Goal: Information Seeking & Learning: Learn about a topic

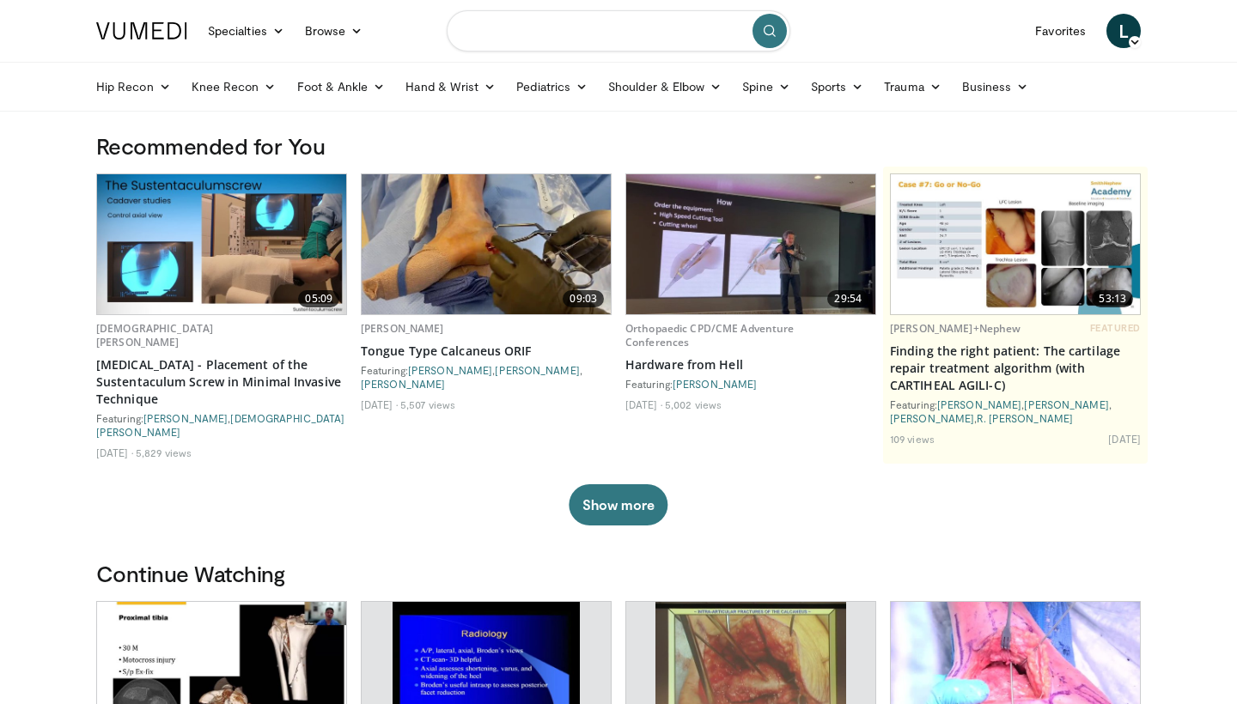
click at [645, 39] on input "Search topics, interventions" at bounding box center [619, 30] width 344 height 41
type input "**********"
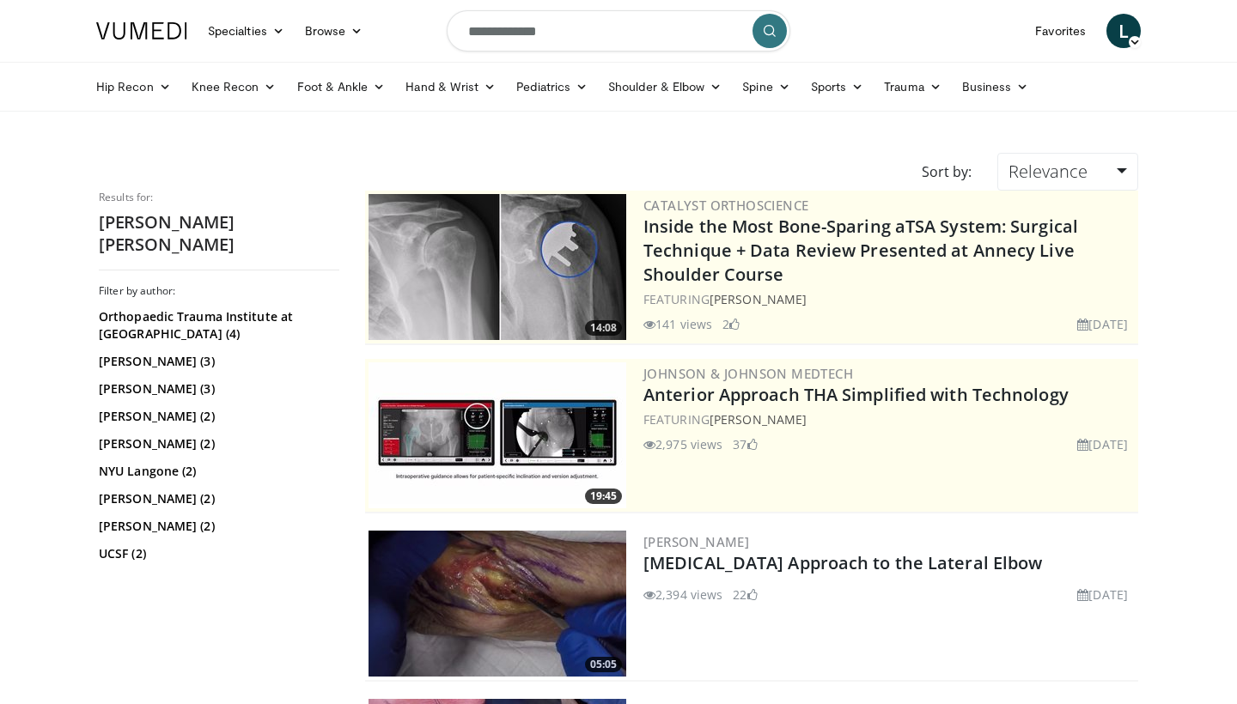
click at [564, 37] on input "**********" at bounding box center [619, 30] width 344 height 41
type input "**********"
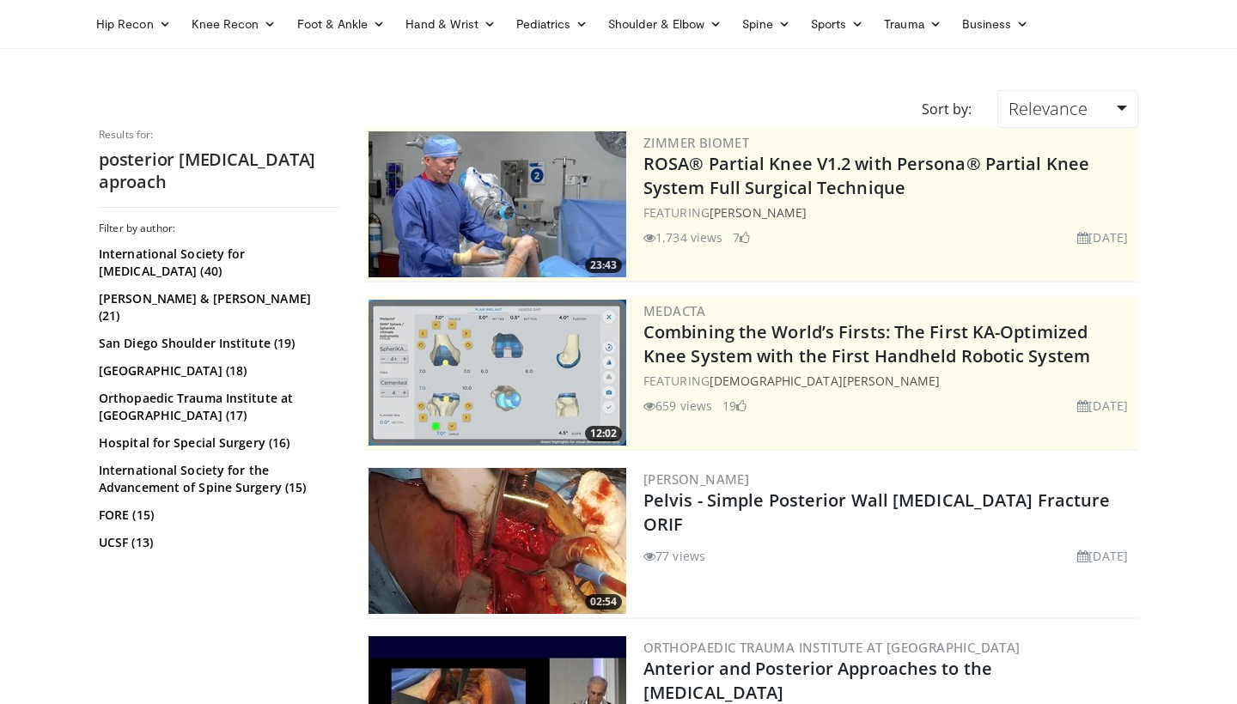
scroll to position [132, 0]
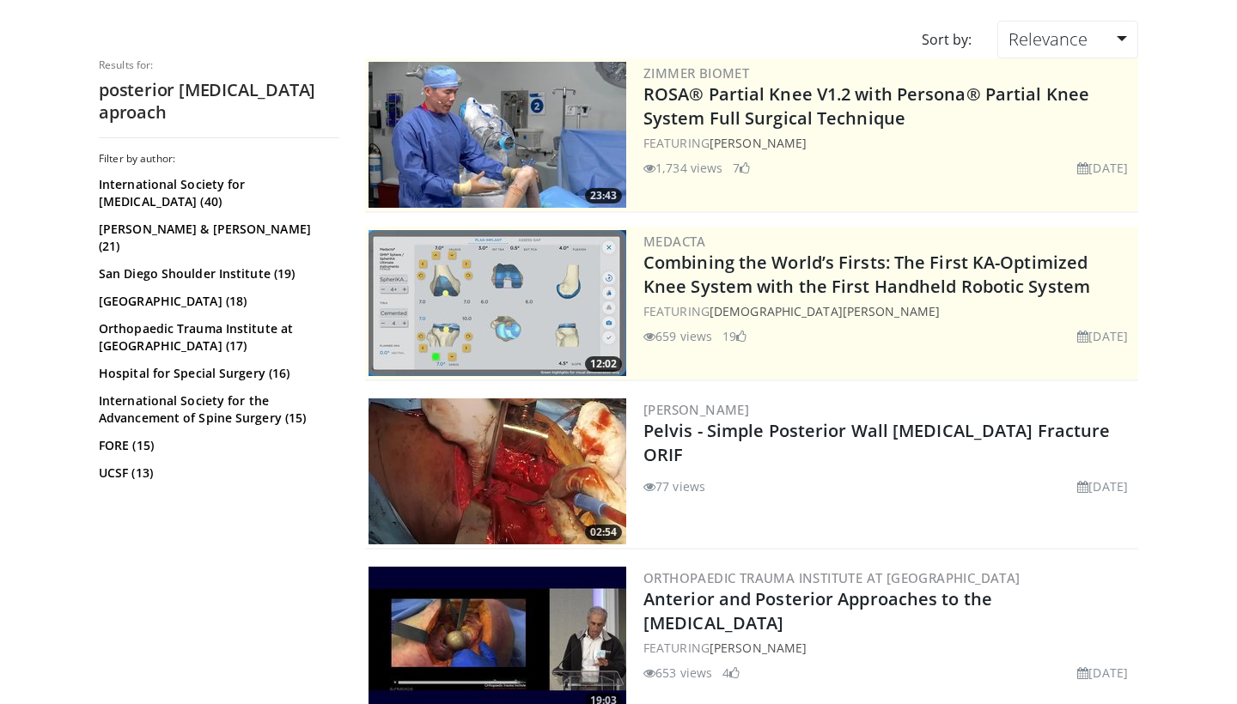
click at [451, 470] on img at bounding box center [497, 471] width 258 height 146
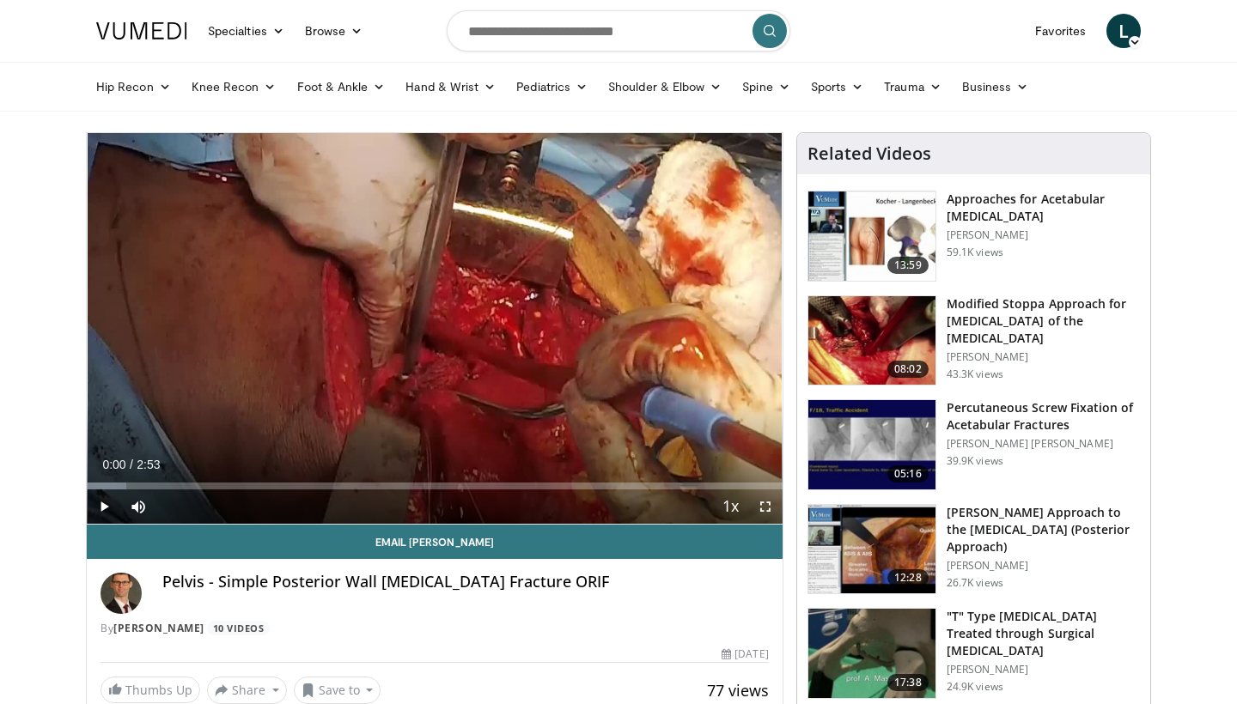
click at [770, 514] on span "Video Player" at bounding box center [765, 507] width 34 height 34
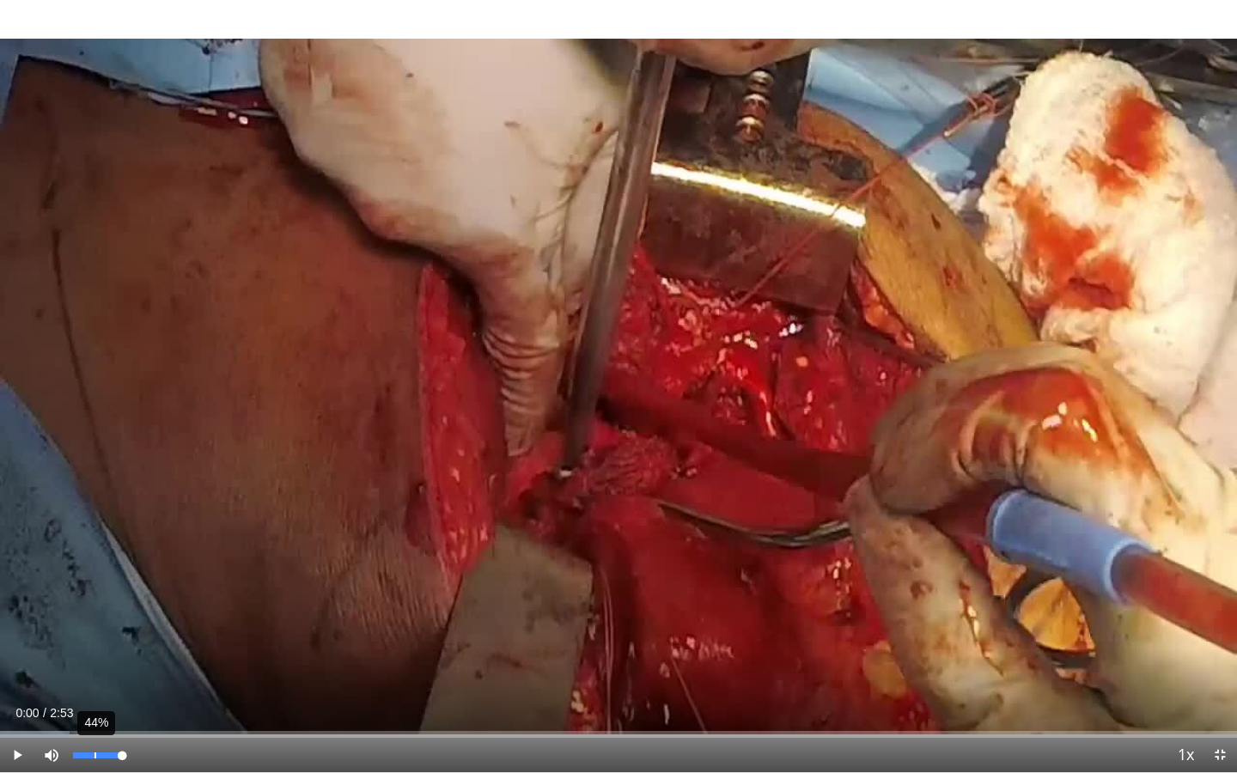
click at [97, 703] on div "44%" at bounding box center [98, 755] width 60 height 34
click at [9, 703] on span "Video Player" at bounding box center [17, 755] width 34 height 34
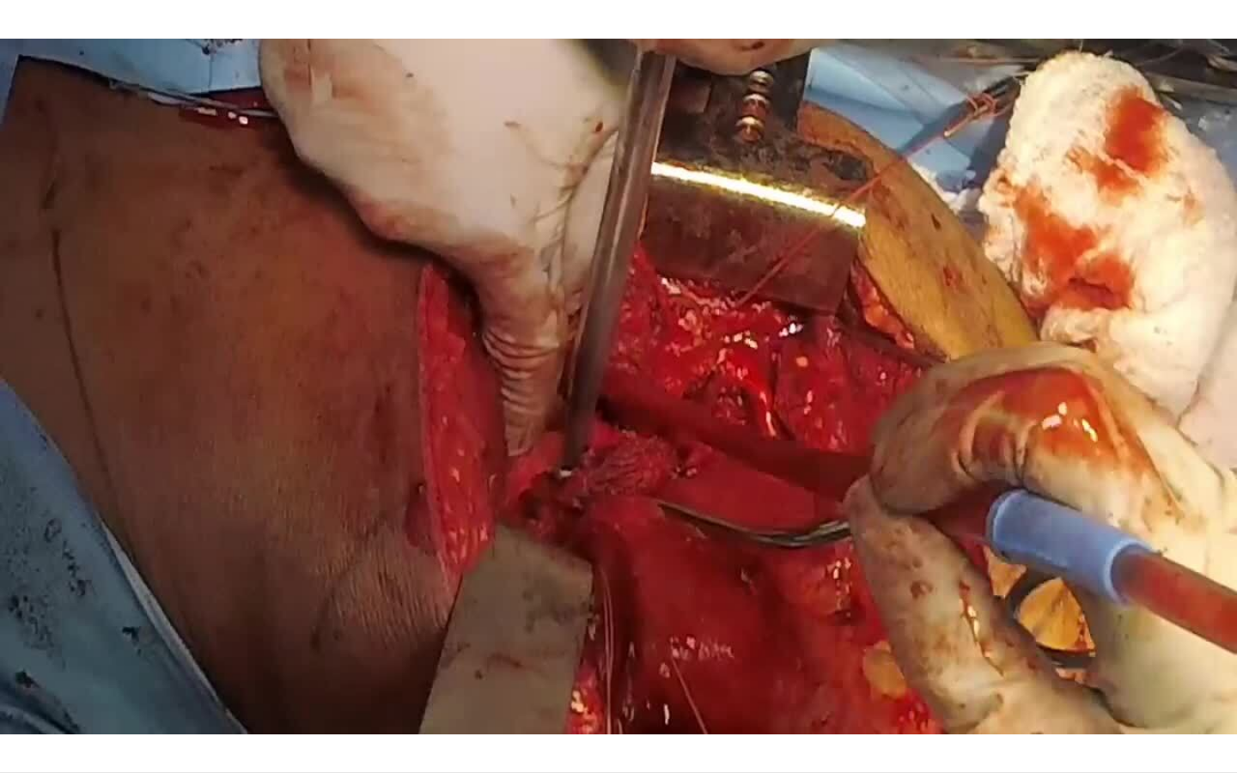
click at [9, 703] on div "10 seconds Tap to unmute" at bounding box center [618, 386] width 1237 height 772
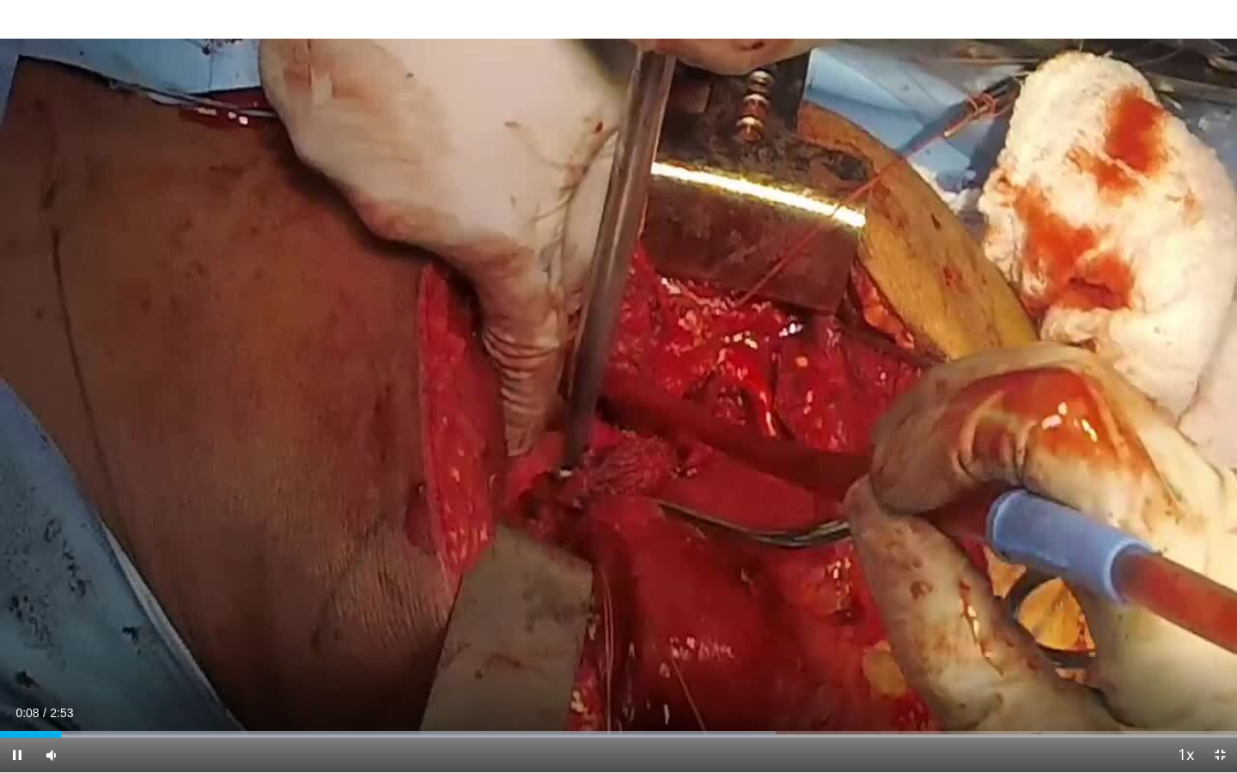
click at [3, 703] on span "Video Player" at bounding box center [17, 755] width 34 height 34
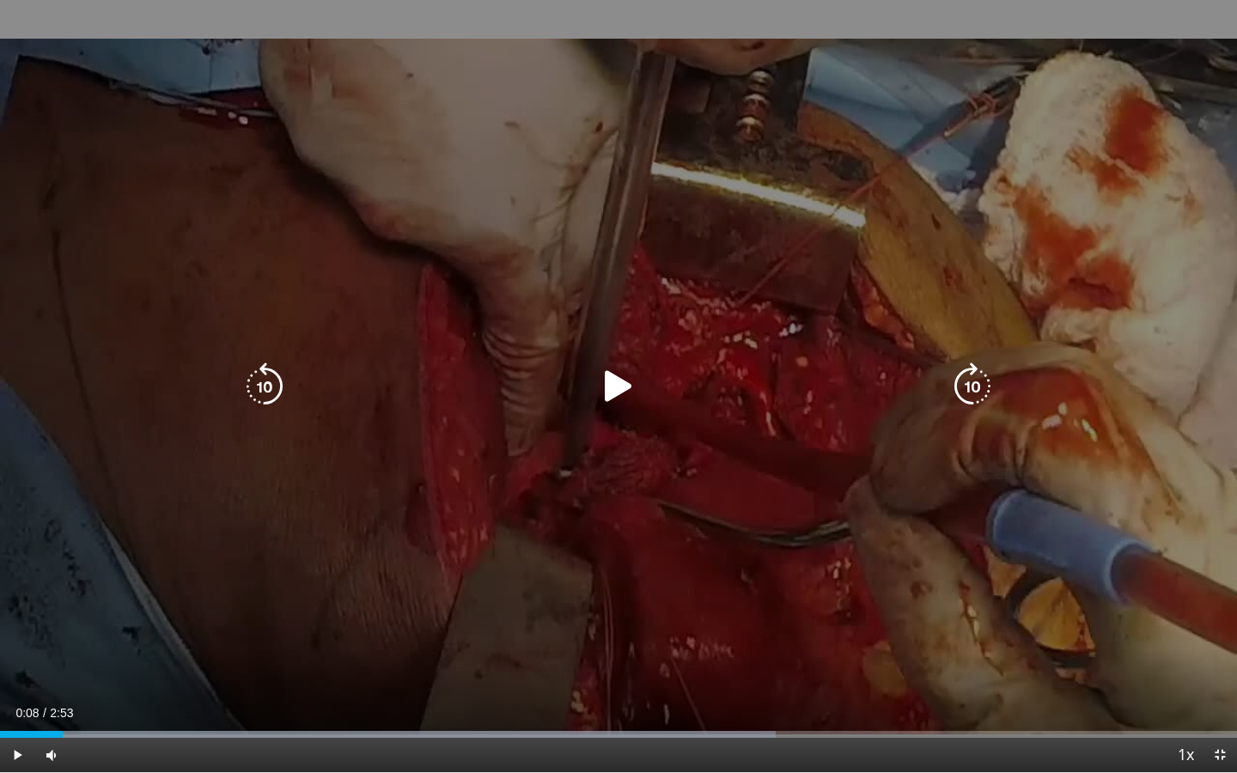
click at [270, 614] on div "10 seconds Tap to unmute" at bounding box center [618, 386] width 1237 height 772
click at [277, 600] on div "10 seconds Tap to unmute" at bounding box center [618, 386] width 1237 height 772
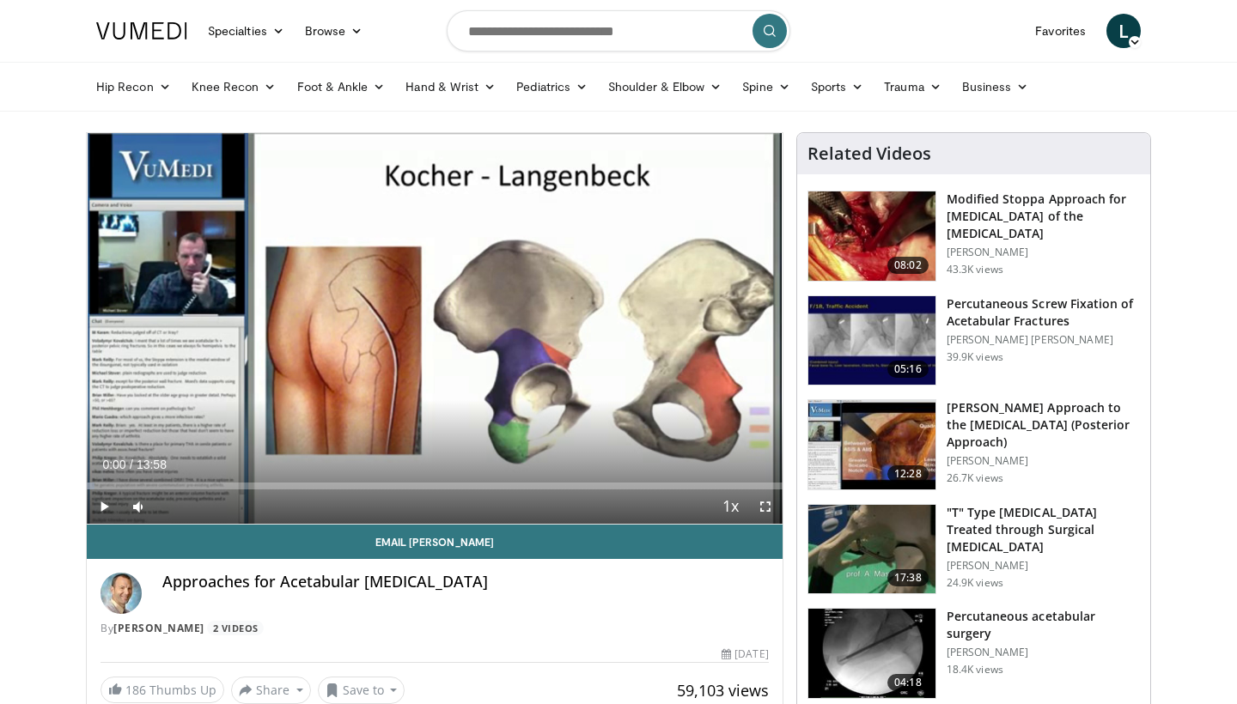
click at [859, 451] on img at bounding box center [871, 444] width 127 height 89
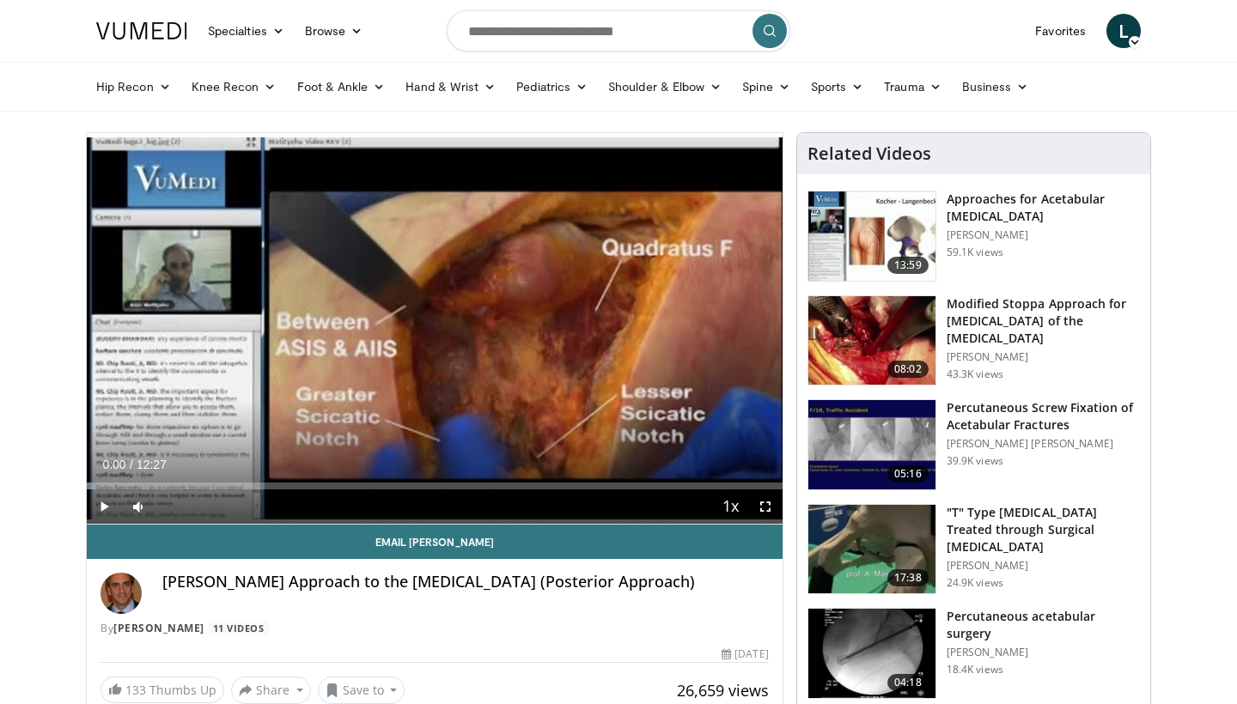
click at [766, 510] on span "Video Player" at bounding box center [765, 507] width 34 height 34
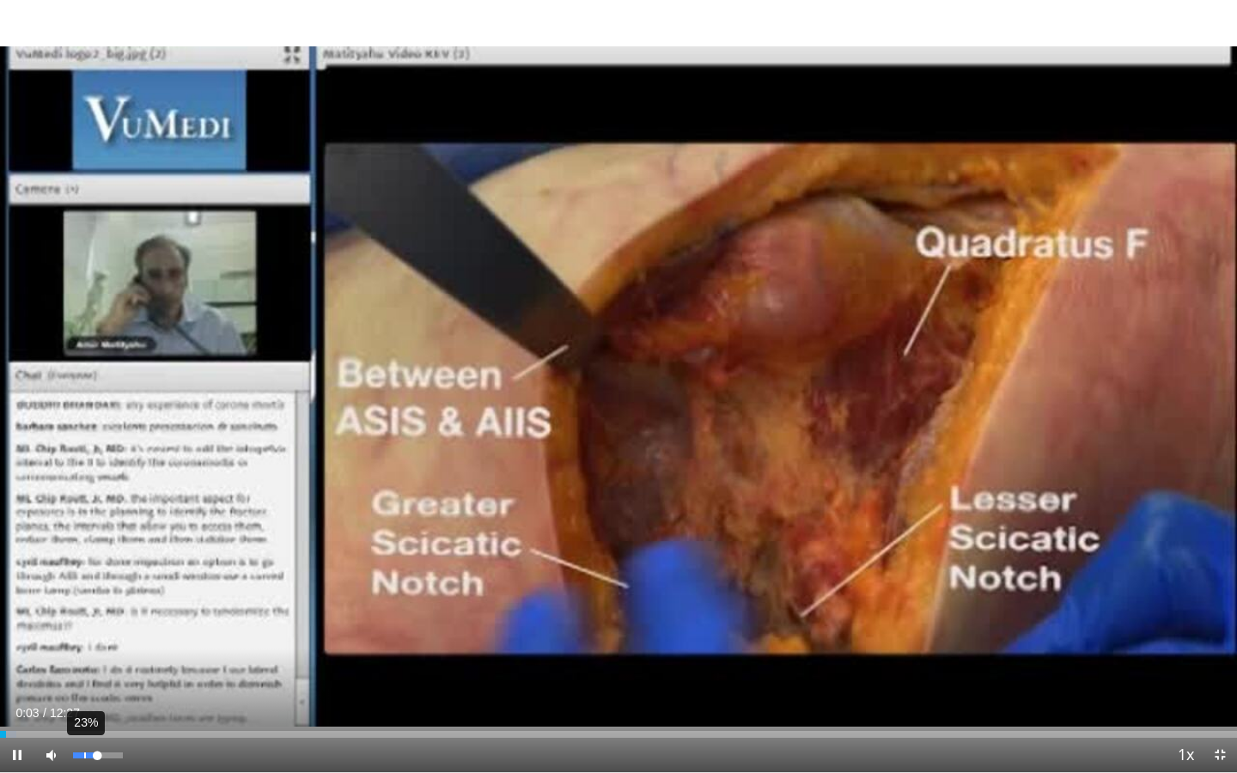
click at [84, 703] on div "23%" at bounding box center [98, 755] width 60 height 34
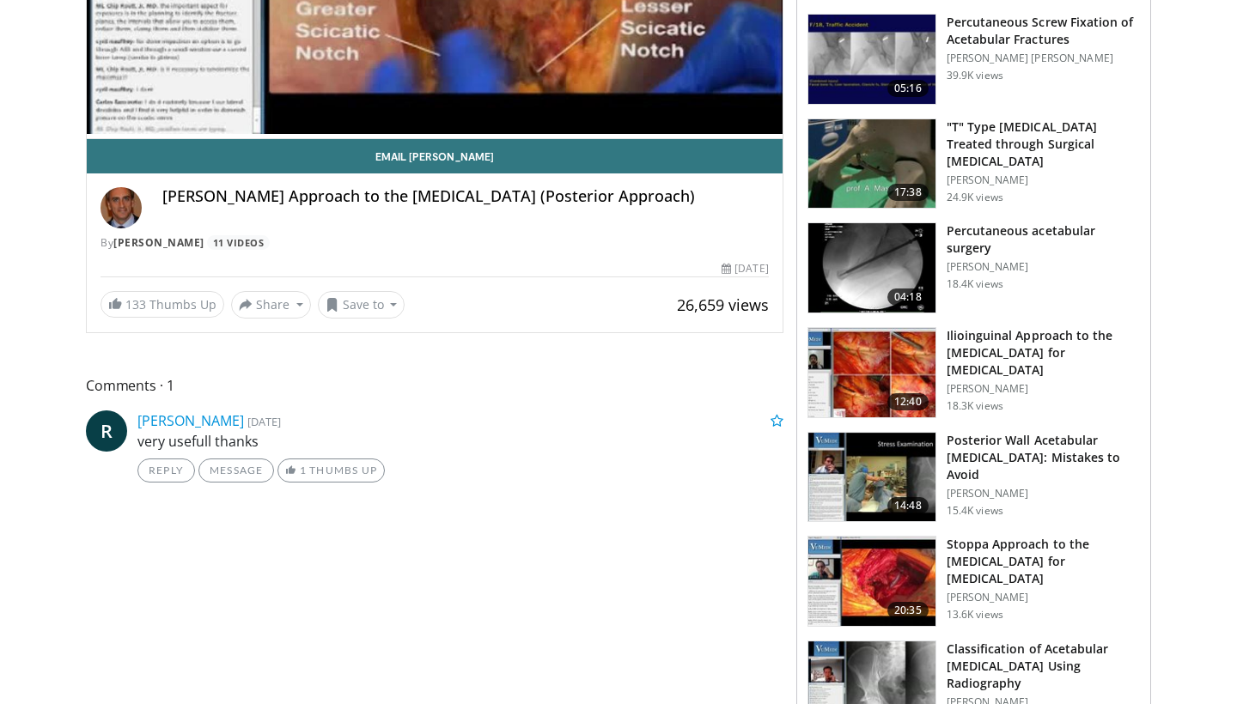
scroll to position [390, 0]
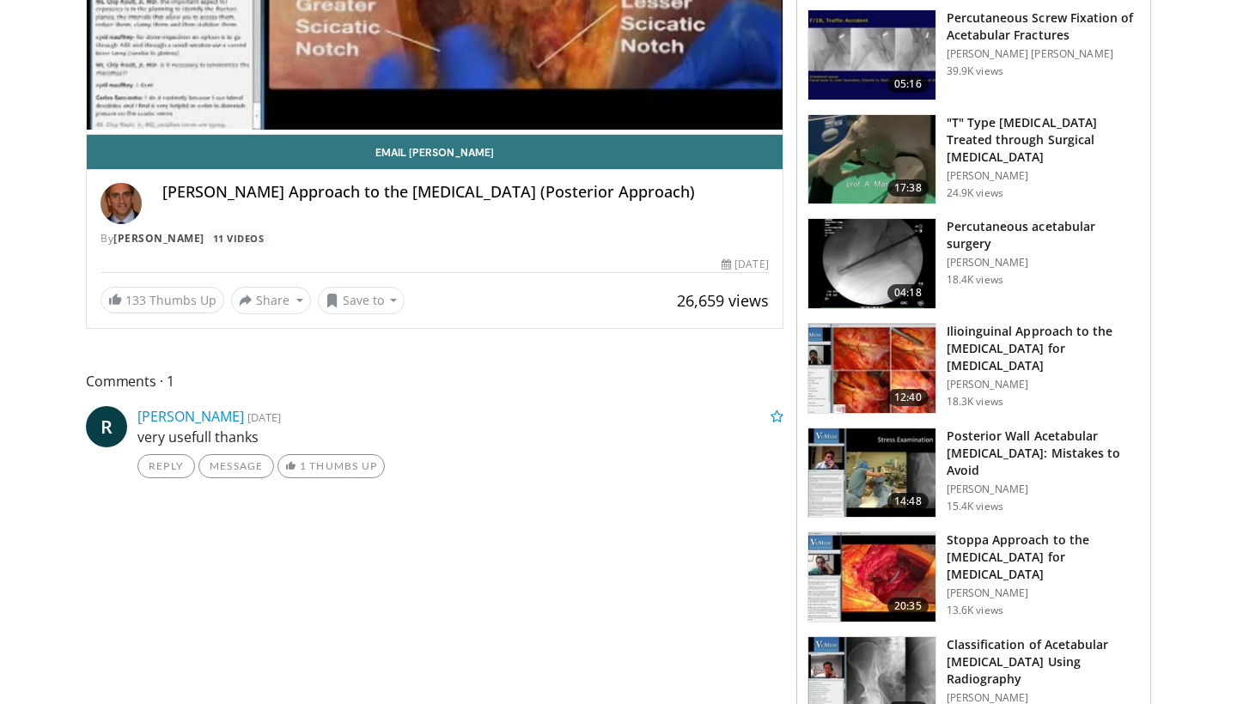
click at [909, 469] on img at bounding box center [871, 473] width 127 height 89
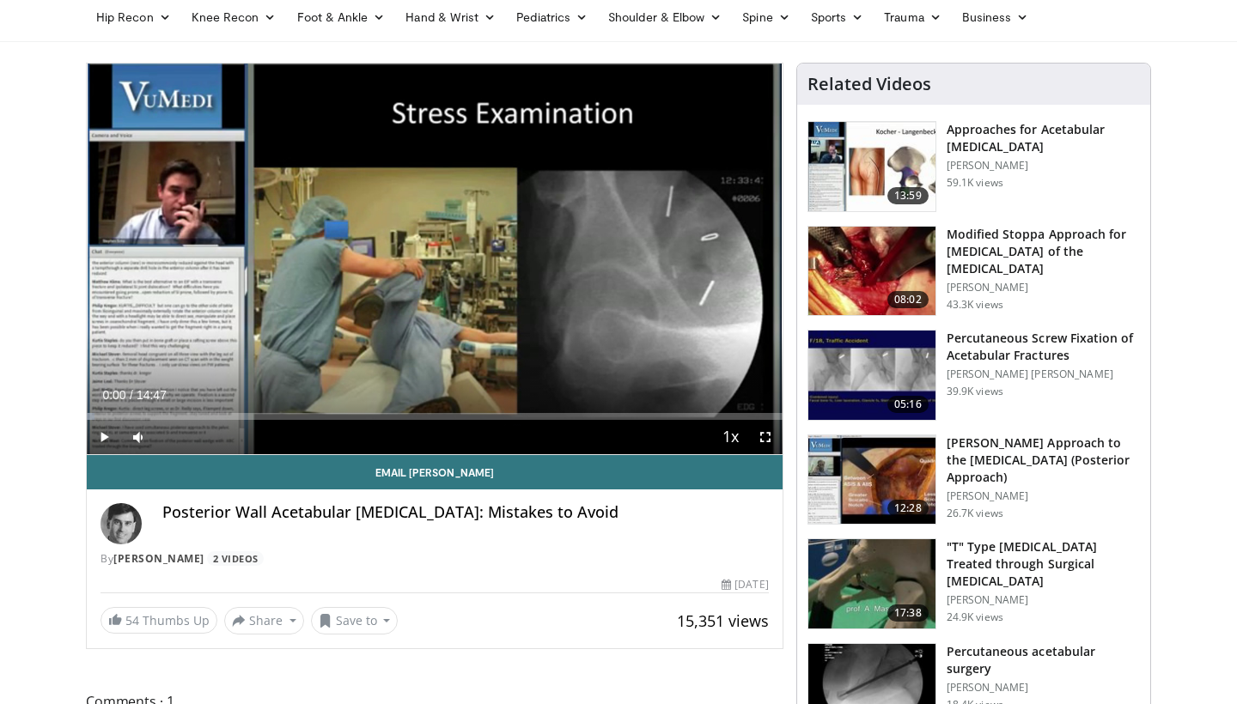
scroll to position [69, 0]
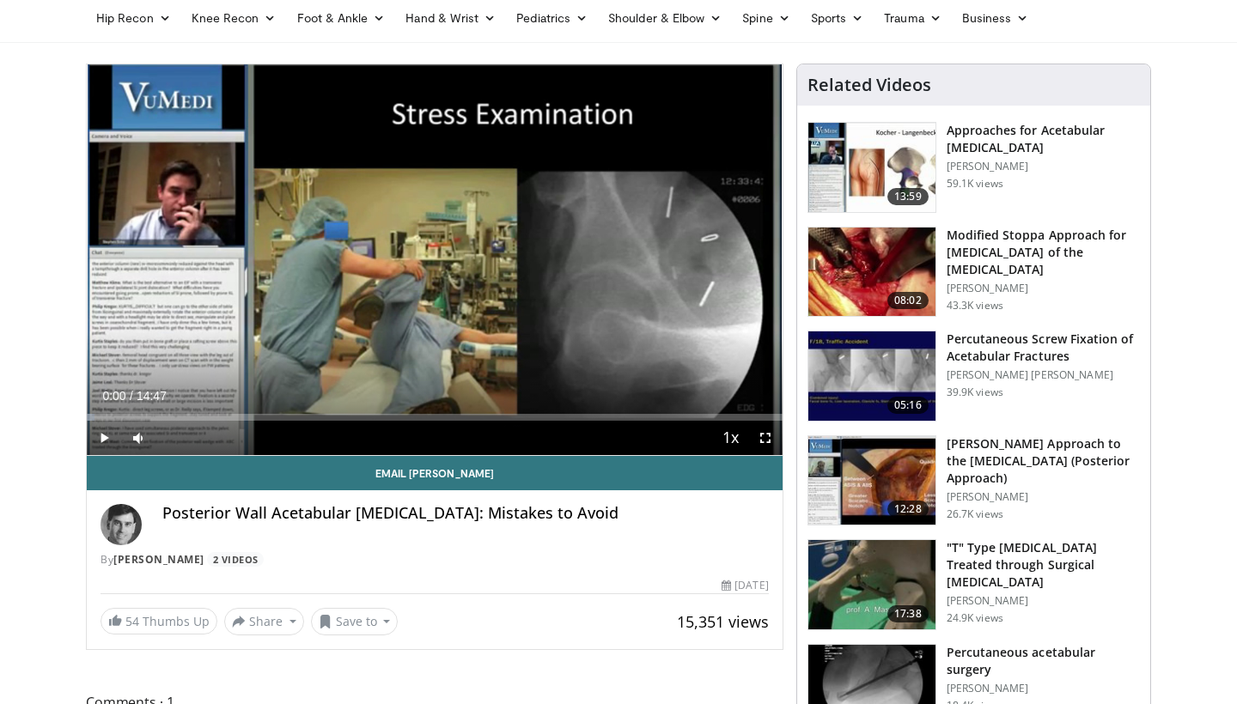
click at [98, 432] on span "Video Player" at bounding box center [104, 438] width 34 height 34
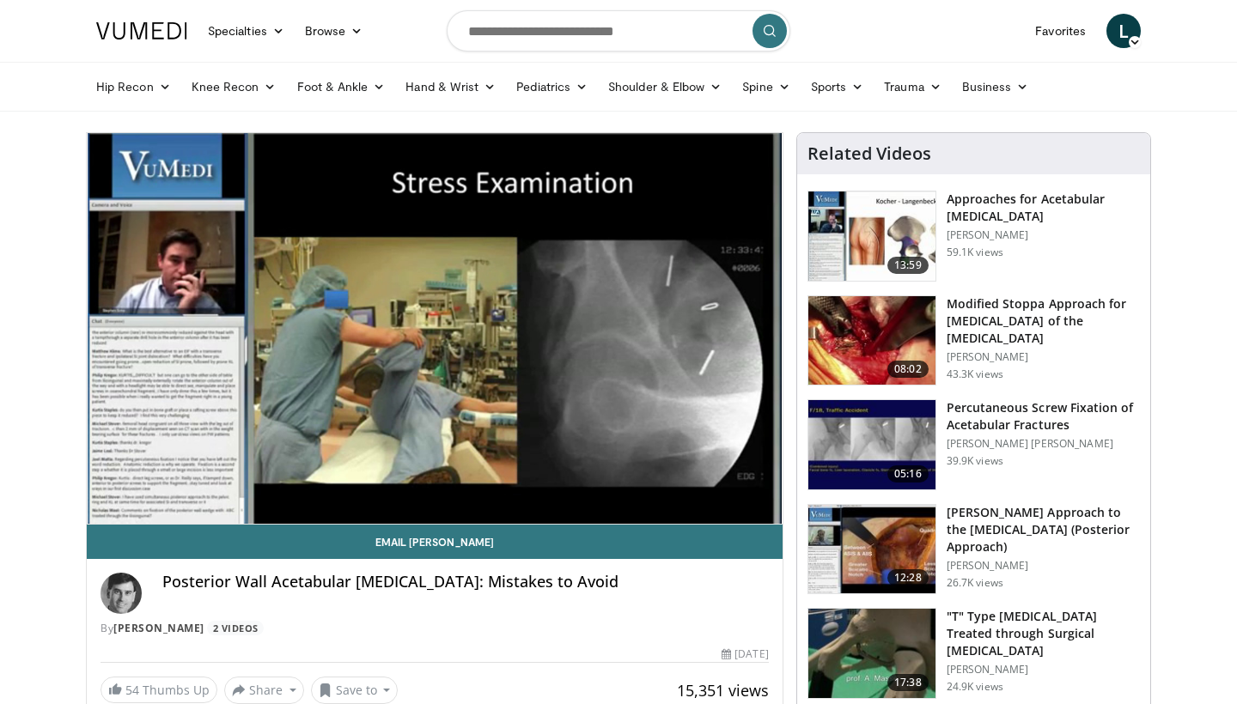
scroll to position [0, 0]
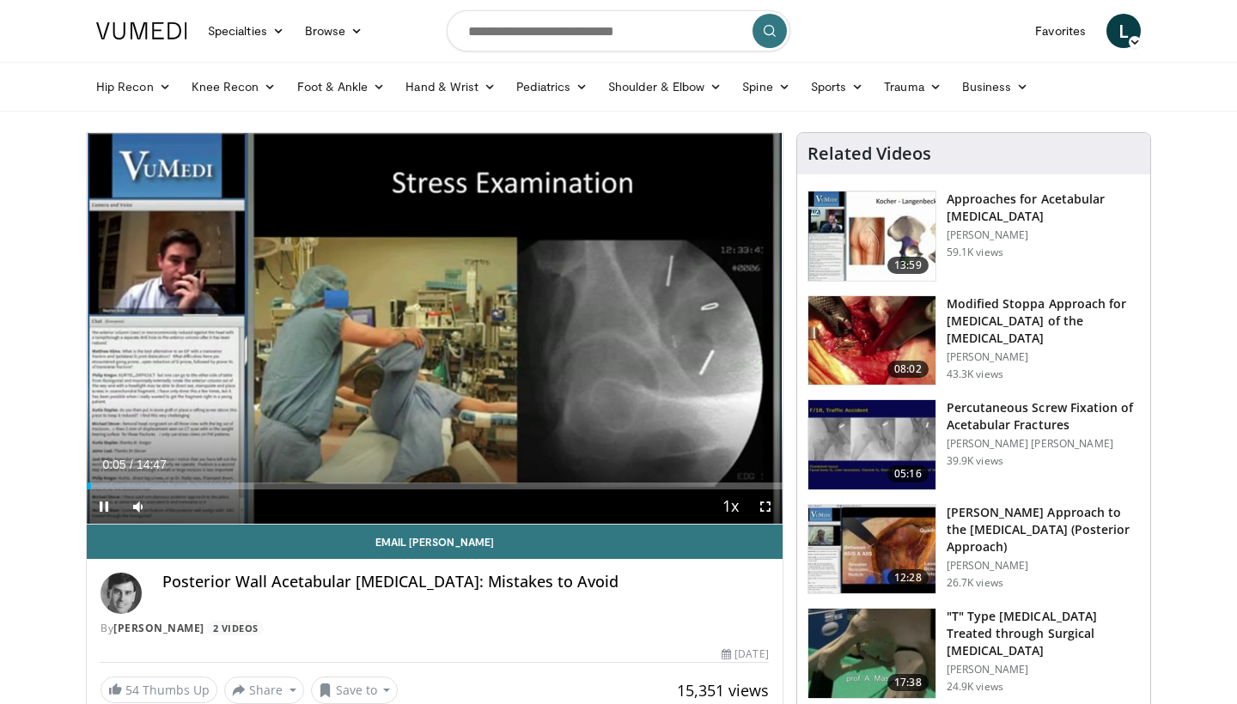
click at [769, 514] on span "Video Player" at bounding box center [765, 507] width 34 height 34
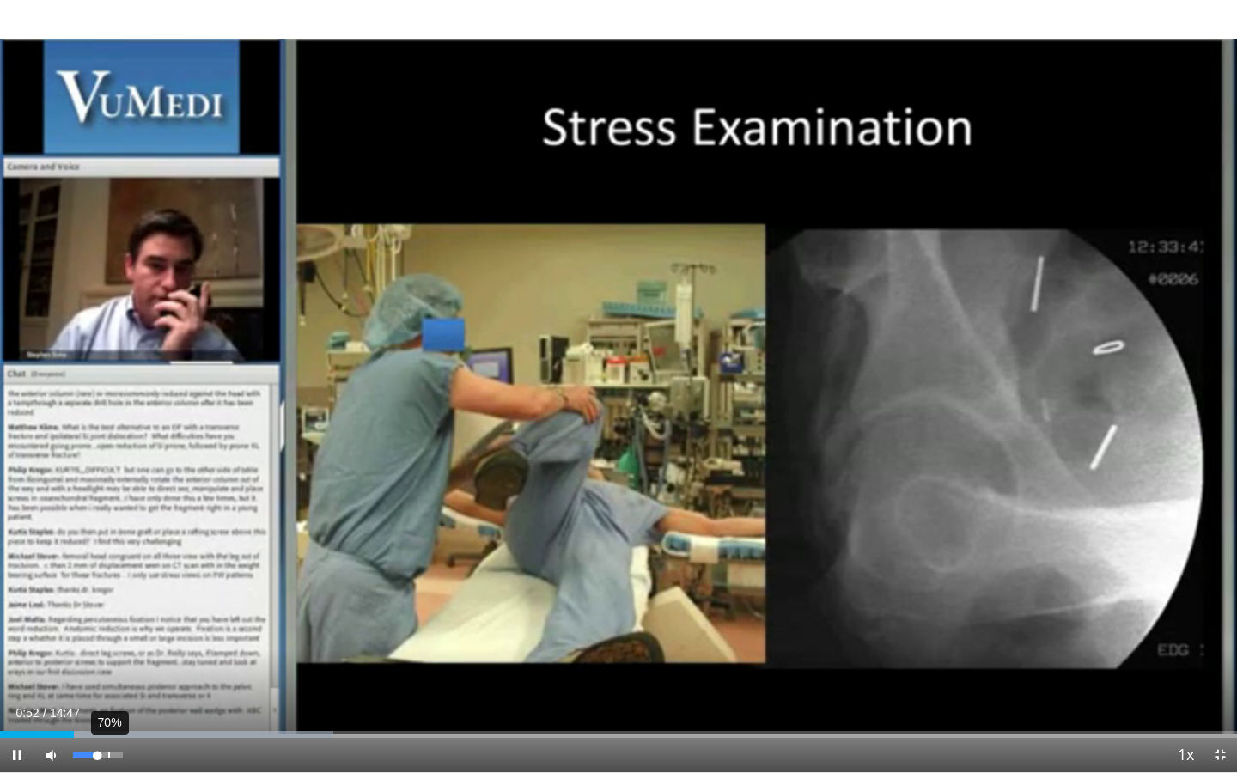
click at [109, 703] on div "70%" at bounding box center [97, 755] width 49 height 6
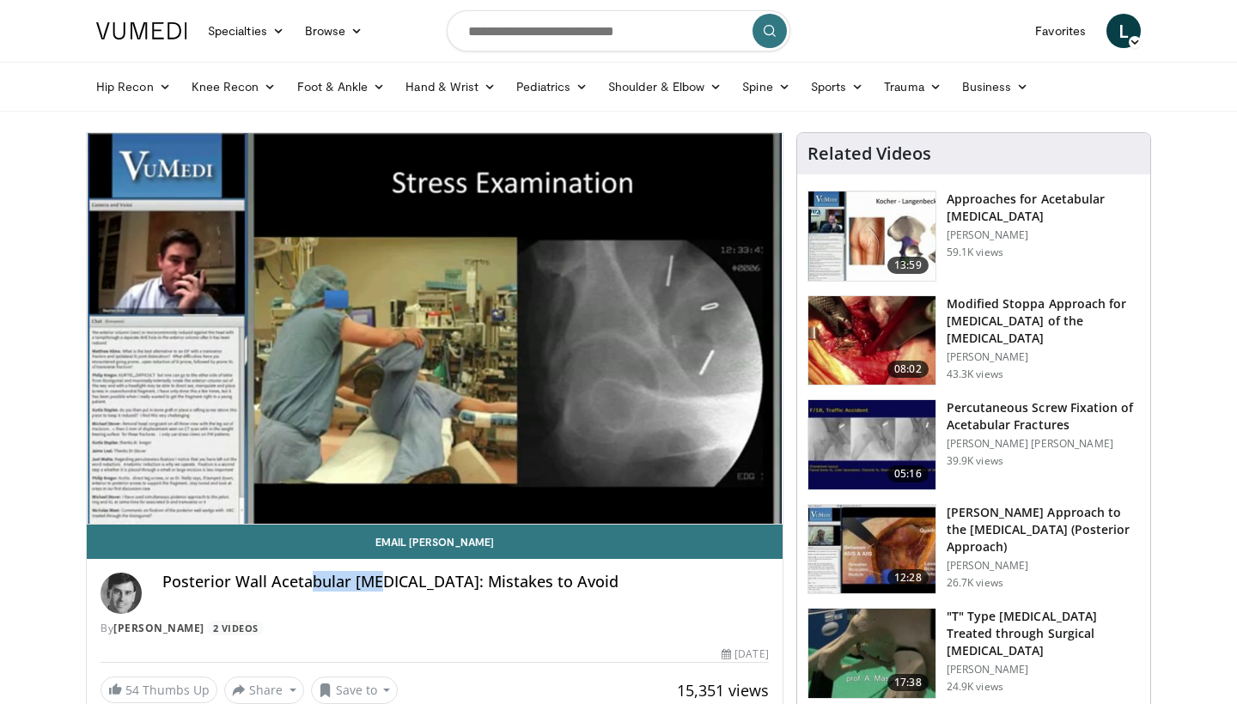
drag, startPoint x: 306, startPoint y: 583, endPoint x: 374, endPoint y: 583, distance: 68.7
click at [374, 583] on h4 "Posterior Wall Acetabular [MEDICAL_DATA]: Mistakes to Avoid" at bounding box center [465, 582] width 606 height 19
click at [862, 529] on img at bounding box center [871, 549] width 127 height 89
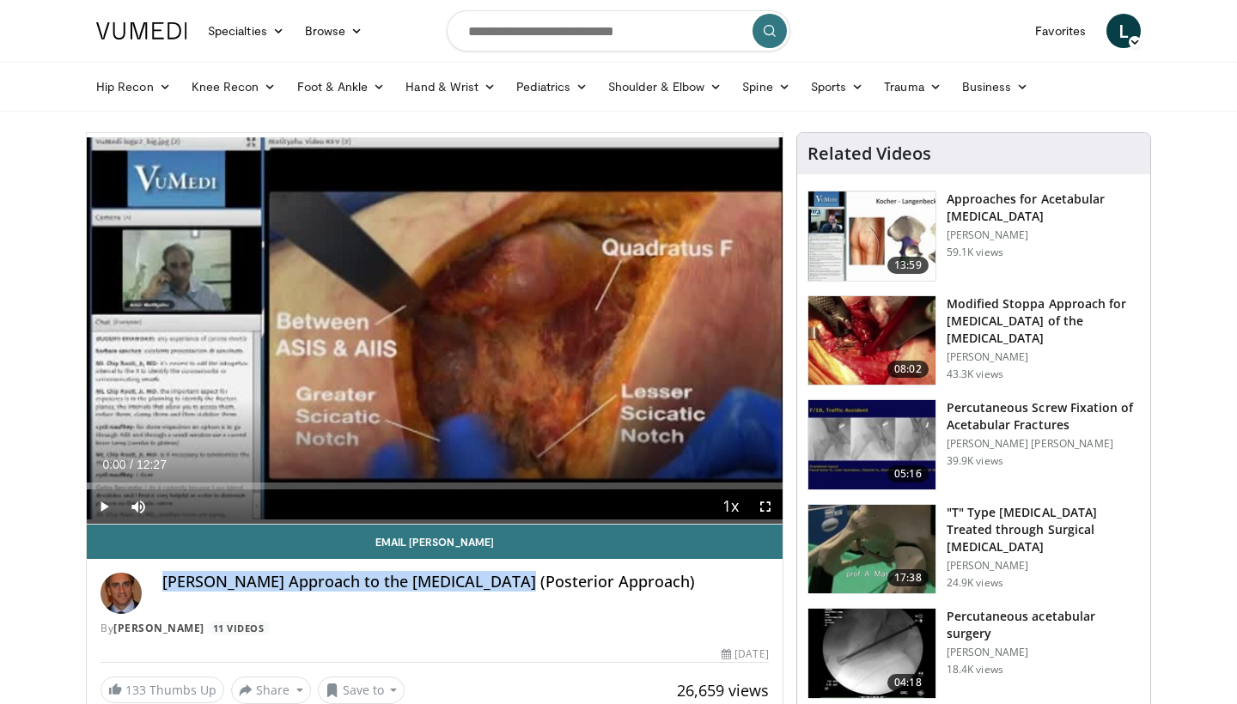
drag, startPoint x: 161, startPoint y: 587, endPoint x: 520, endPoint y: 581, distance: 358.1
click at [520, 581] on div "[PERSON_NAME] Approach to the [MEDICAL_DATA] (Posterior Approach) By [PERSON_NA…" at bounding box center [434, 605] width 668 height 64
copy h4 "[PERSON_NAME] Approach to the [MEDICAL_DATA]"
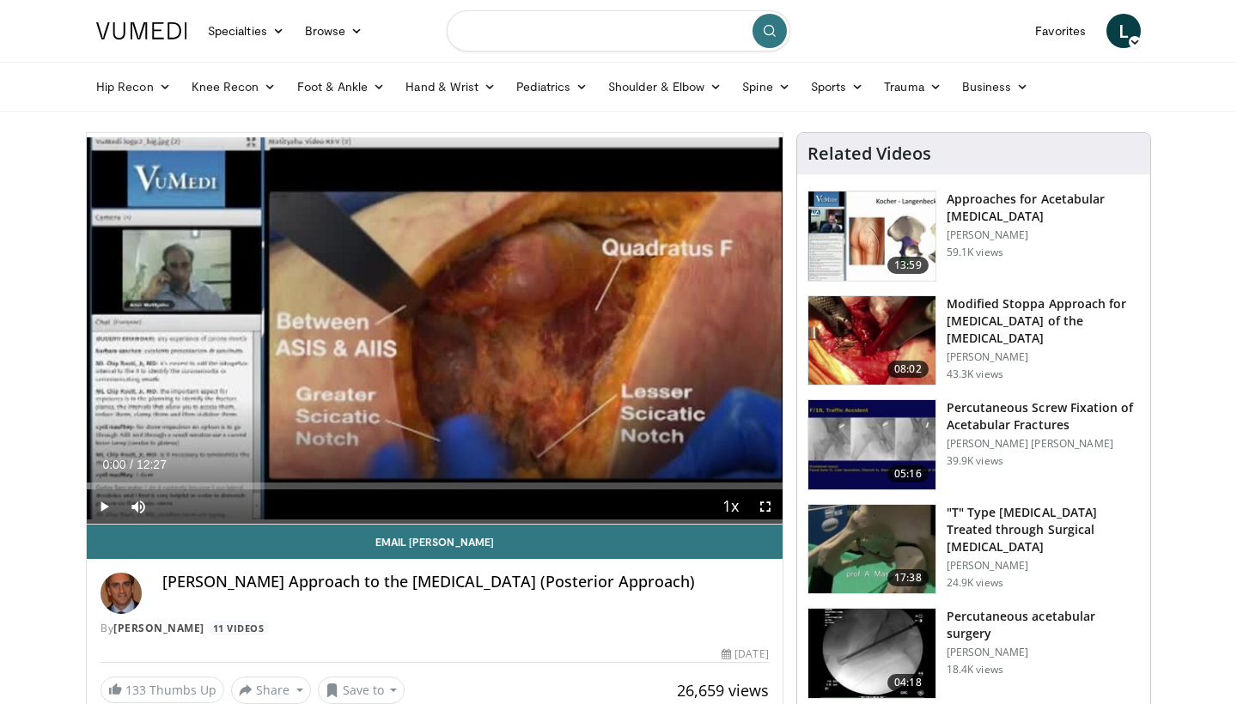
click at [539, 48] on input "Search topics, interventions" at bounding box center [619, 30] width 344 height 41
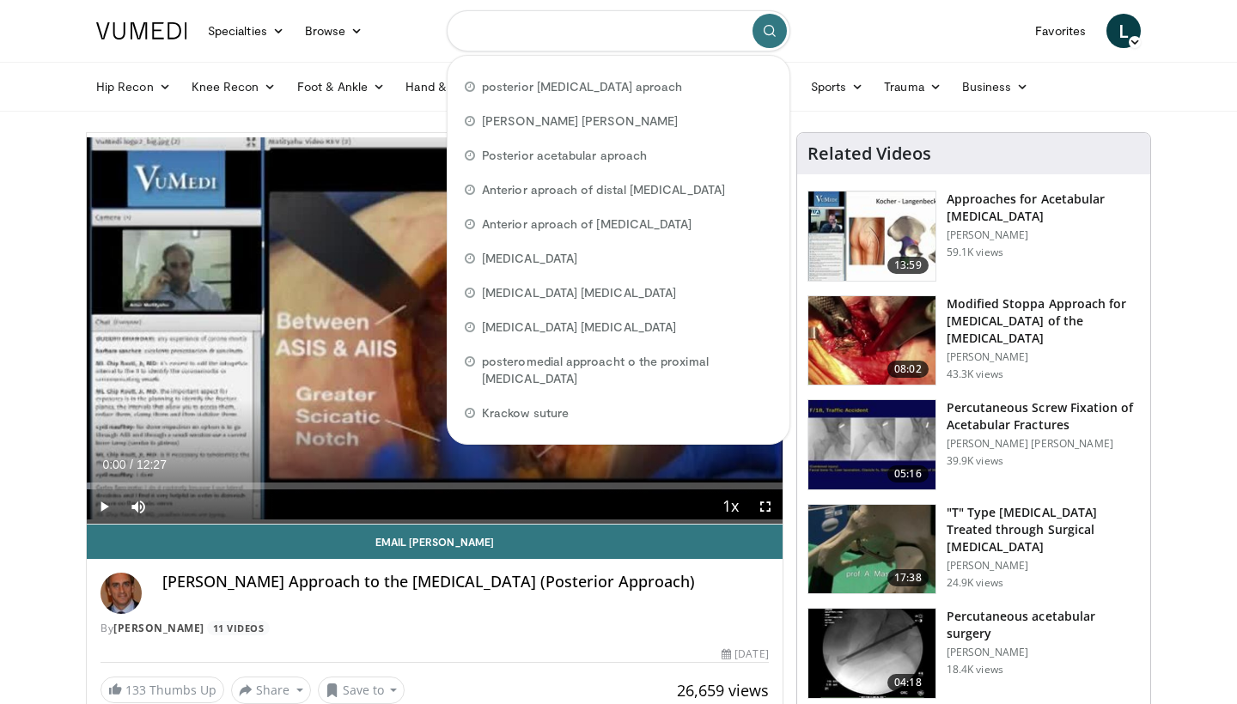
paste input "**********"
type input "**********"
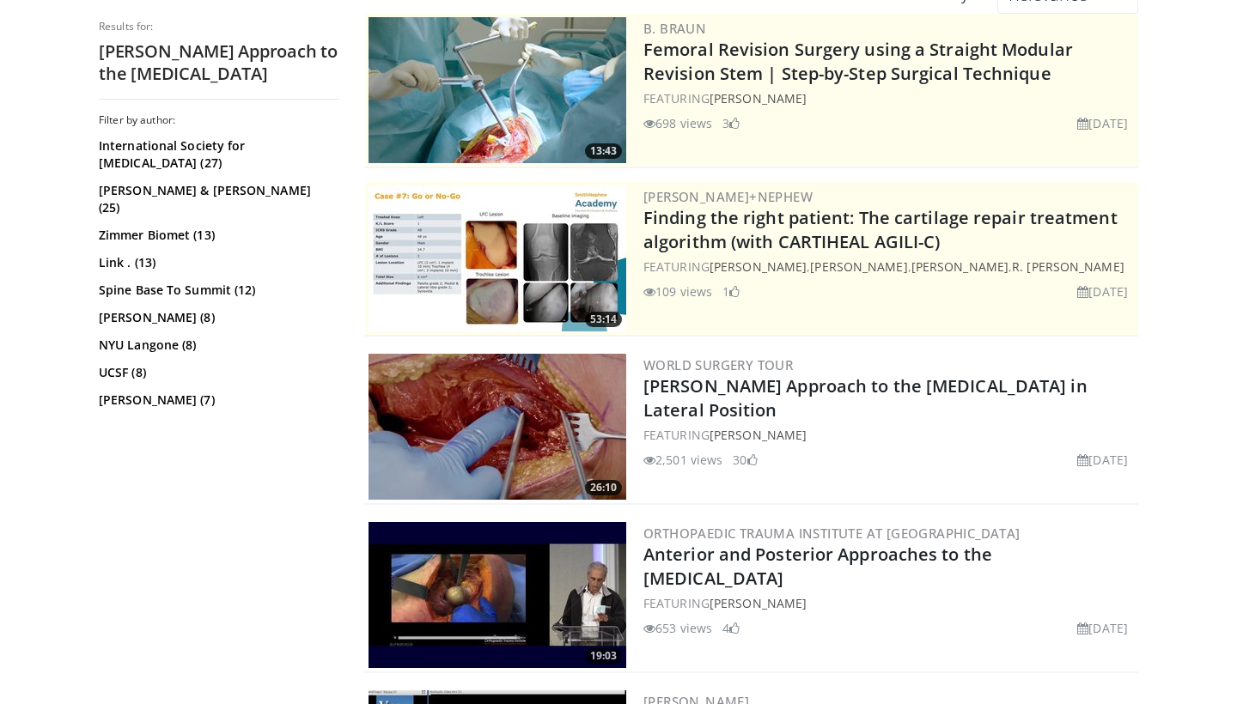
scroll to position [181, 0]
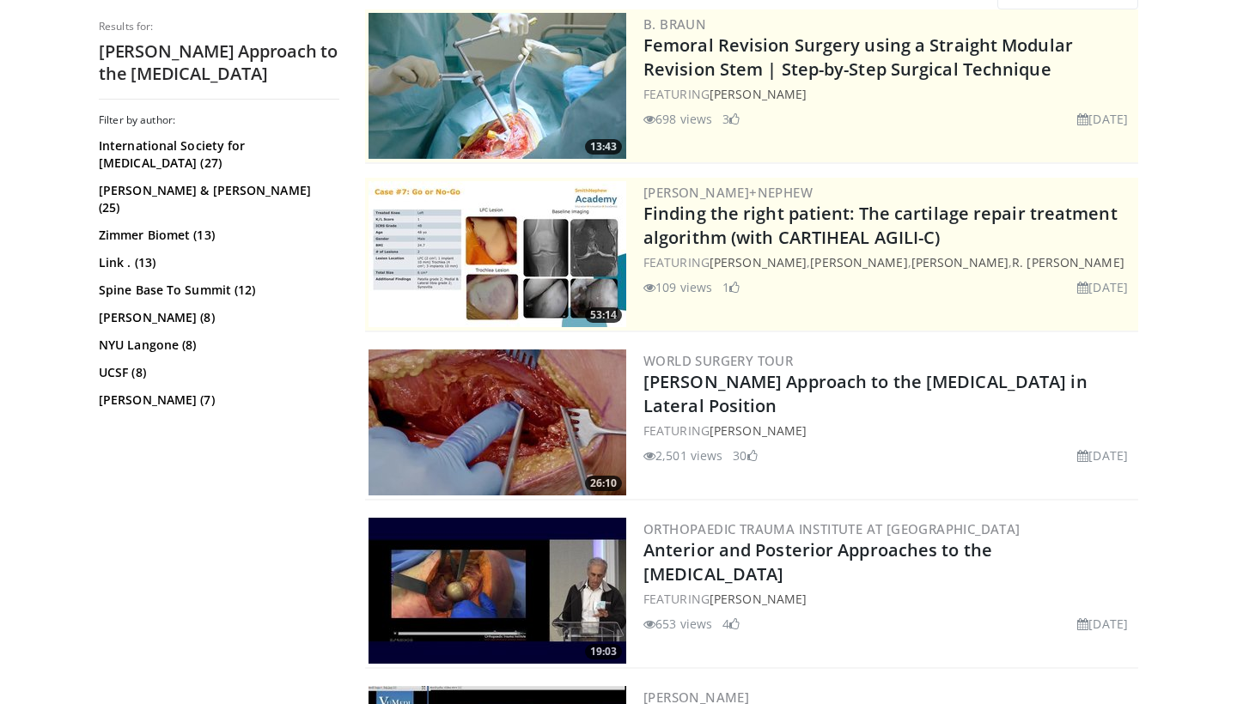
click at [503, 429] on img at bounding box center [497, 423] width 258 height 146
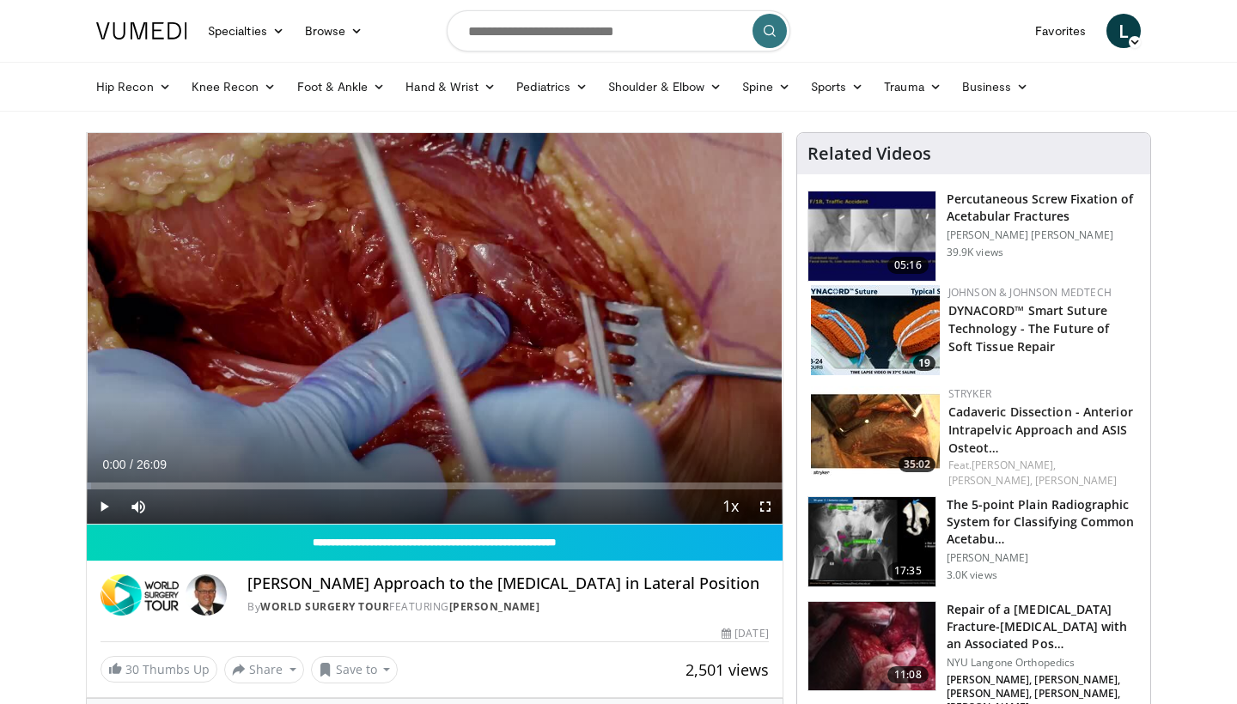
click at [769, 504] on span "Video Player" at bounding box center [765, 507] width 34 height 34
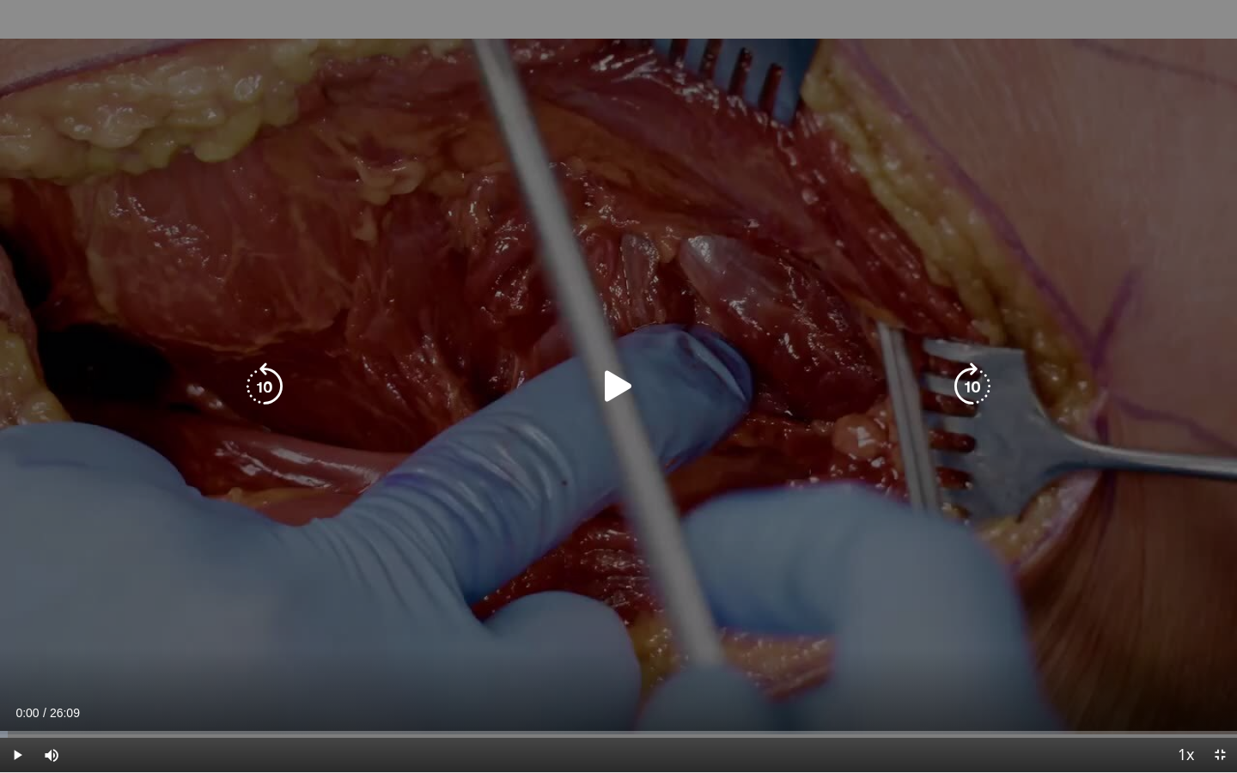
click at [611, 384] on icon "Video Player" at bounding box center [618, 386] width 48 height 48
click at [619, 394] on icon "Video Player" at bounding box center [618, 386] width 48 height 48
click at [961, 388] on icon "Video Player" at bounding box center [972, 386] width 48 height 48
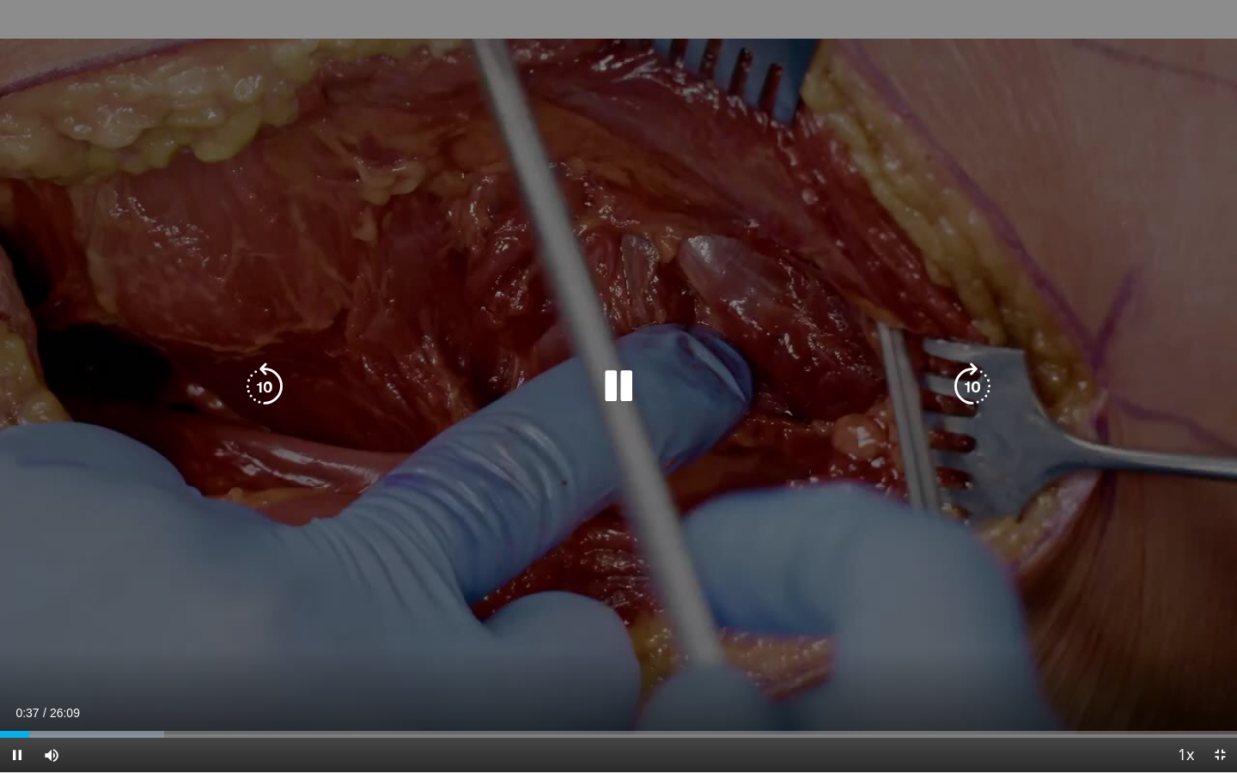
click at [980, 386] on icon "Video Player" at bounding box center [972, 386] width 48 height 48
click at [290, 383] on div "Video Player" at bounding box center [618, 386] width 742 height 34
click at [271, 384] on icon "Video Player" at bounding box center [264, 386] width 48 height 48
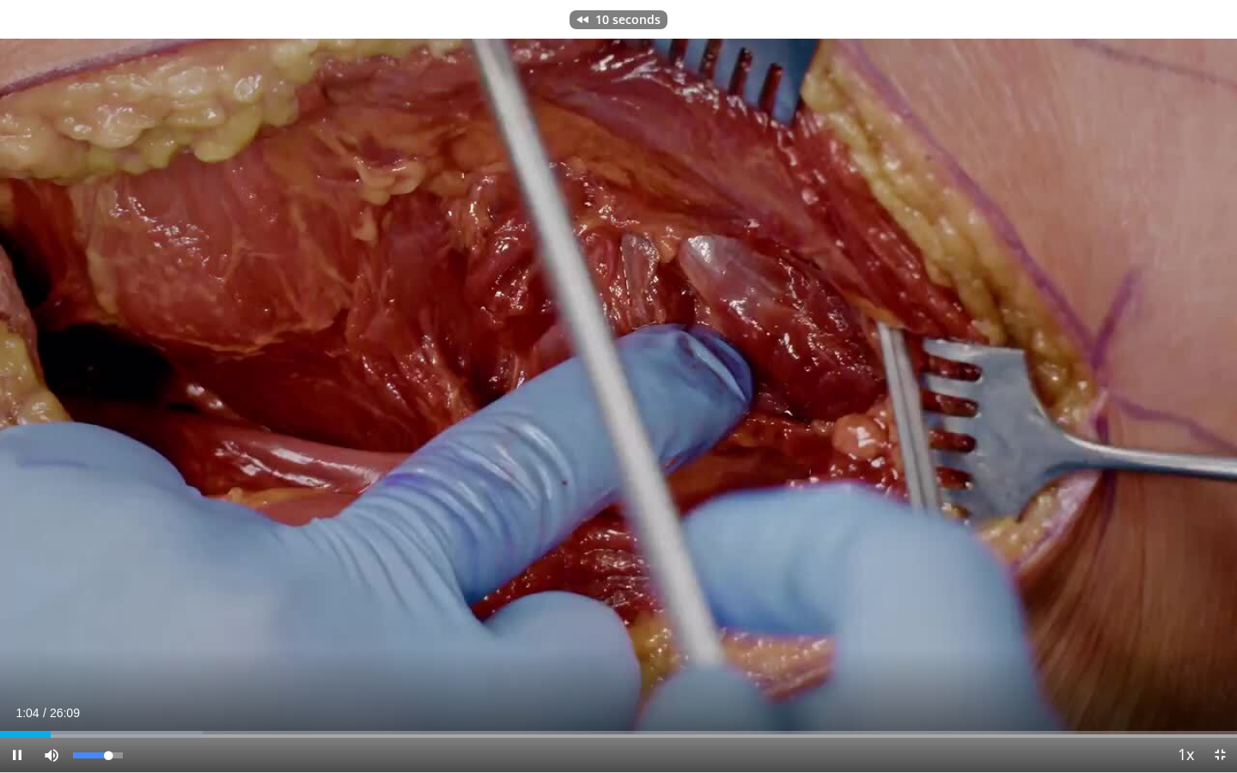
click at [67, 703] on span "Video Player" at bounding box center [51, 755] width 34 height 34
drag, startPoint x: 85, startPoint y: 753, endPoint x: 119, endPoint y: 753, distance: 34.4
click at [119, 703] on div "95%" at bounding box center [97, 755] width 49 height 6
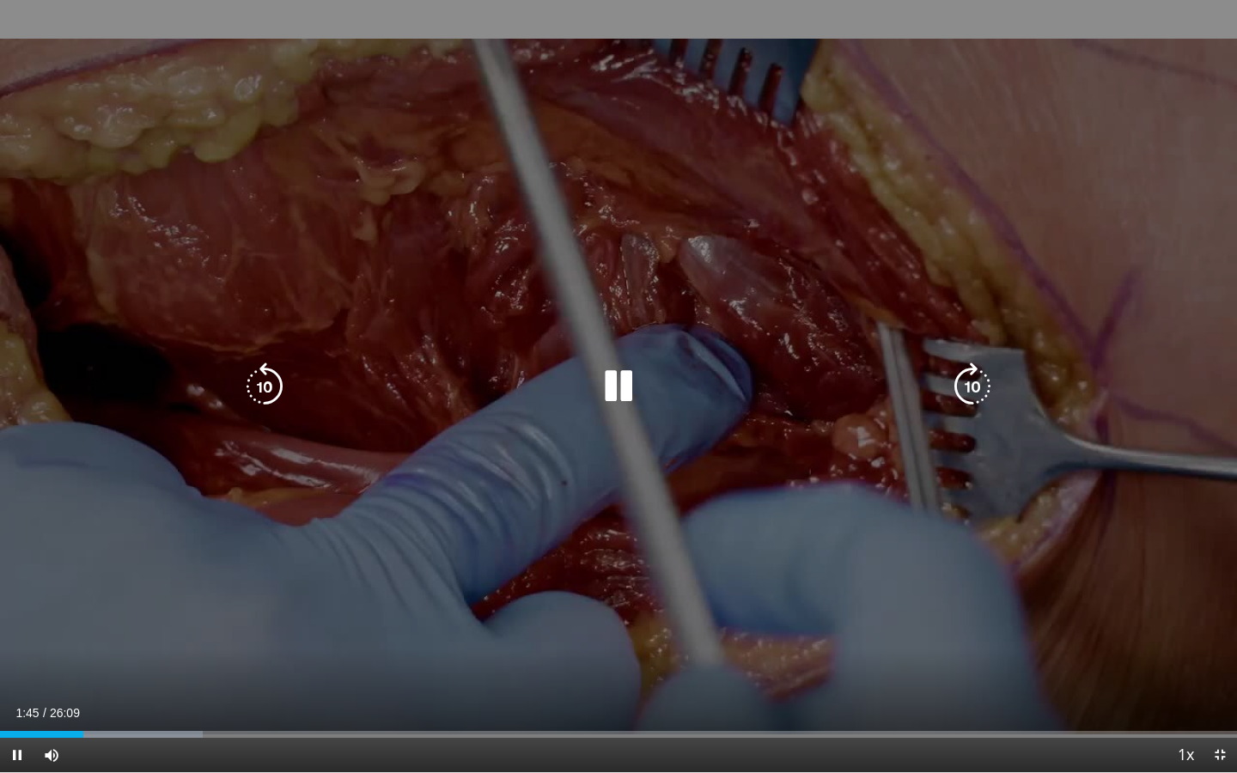
click at [754, 288] on div "10 seconds Tap to unmute" at bounding box center [618, 386] width 1237 height 772
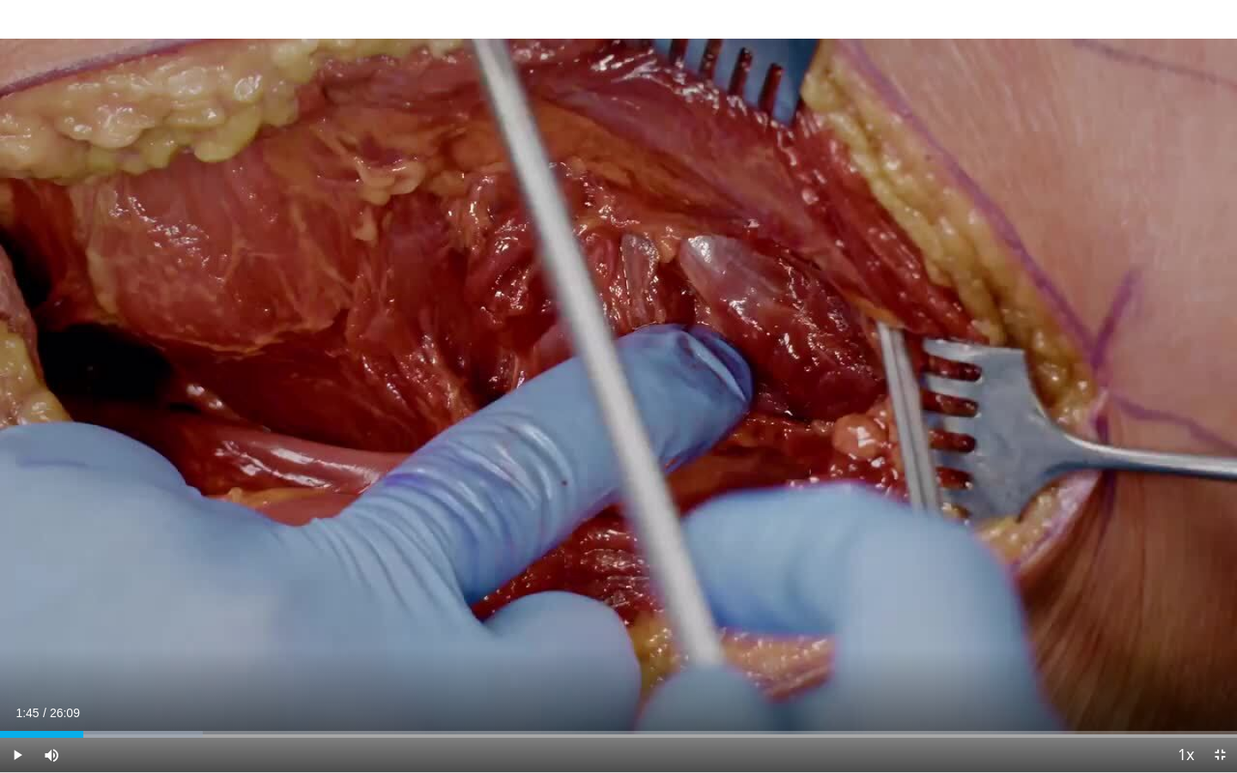
click at [885, 564] on div "10 seconds Tap to unmute" at bounding box center [618, 386] width 1237 height 772
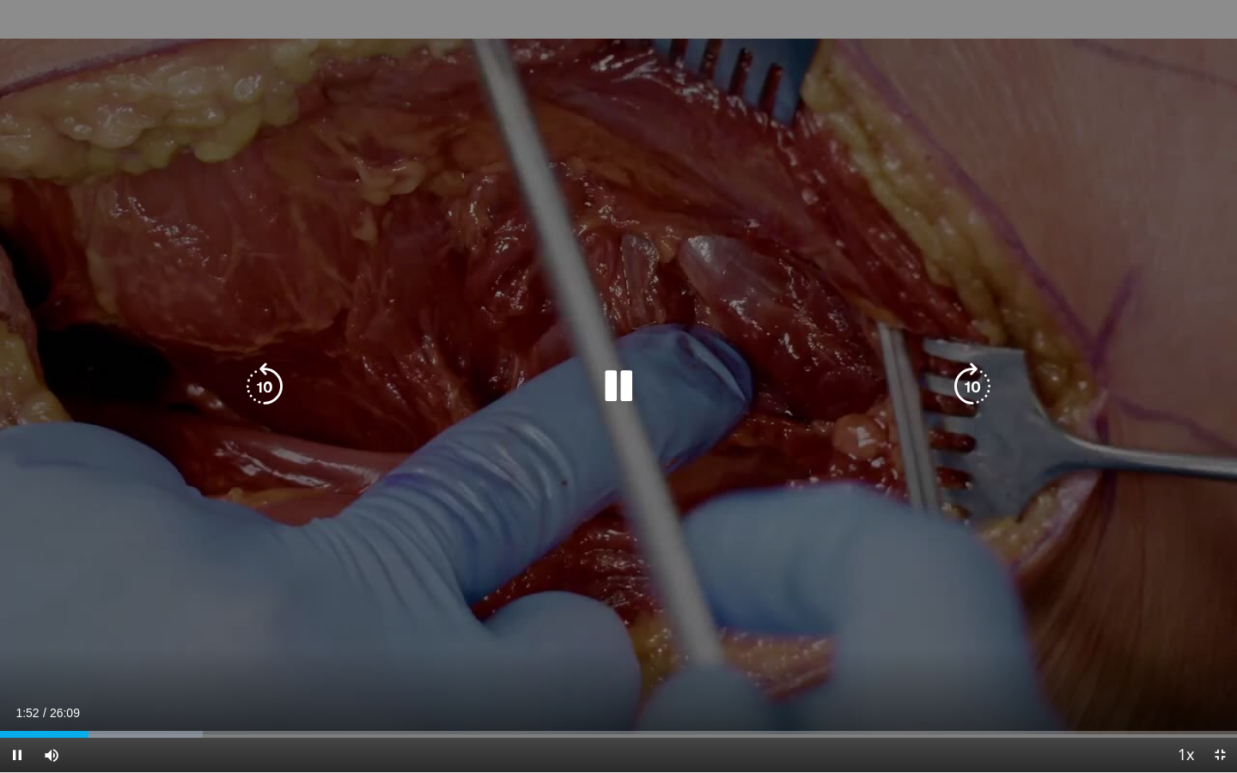
click at [921, 486] on div "10 seconds Tap to unmute" at bounding box center [618, 386] width 1237 height 772
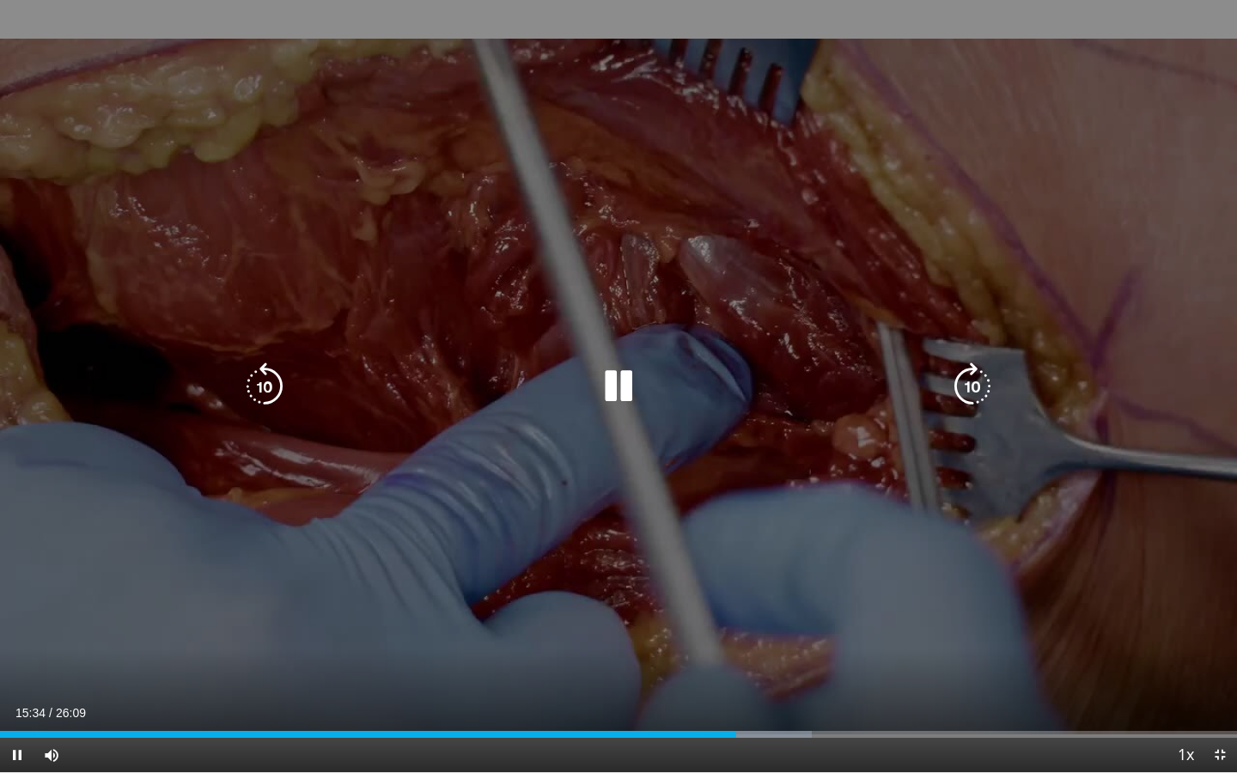
drag, startPoint x: 1236, startPoint y: 0, endPoint x: 961, endPoint y: 271, distance: 386.2
click at [961, 271] on div "10 seconds Tap to unmute" at bounding box center [618, 386] width 1237 height 772
drag, startPoint x: 947, startPoint y: 280, endPoint x: 932, endPoint y: 299, distance: 24.4
click at [941, 296] on div "10 seconds Tap to unmute" at bounding box center [618, 386] width 1237 height 772
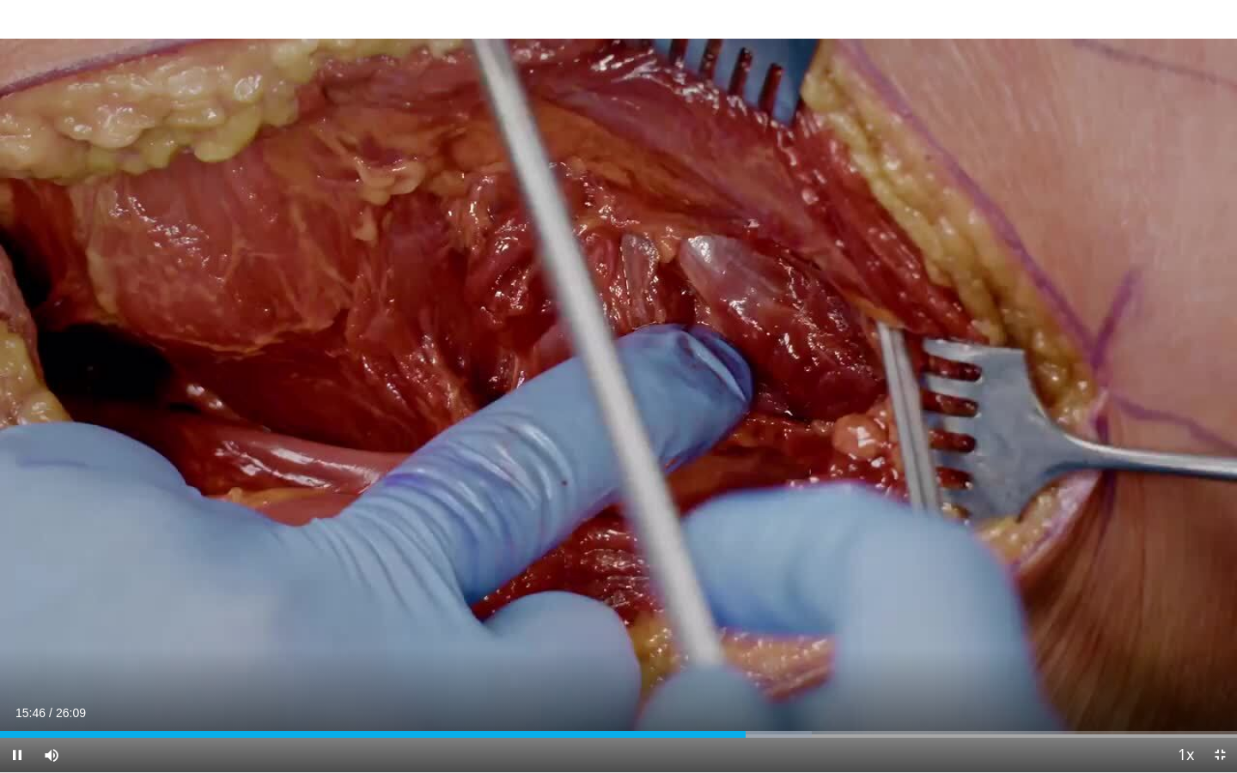
click at [924, 299] on div "10 seconds Tap to unmute" at bounding box center [618, 386] width 1237 height 772
